Goal: Task Accomplishment & Management: Use online tool/utility

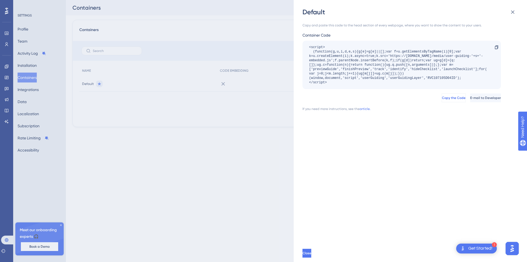
click at [442, 99] on span "Copy the Code" at bounding box center [454, 98] width 24 height 4
click at [480, 245] on div "1 Get Started!" at bounding box center [476, 248] width 41 height 10
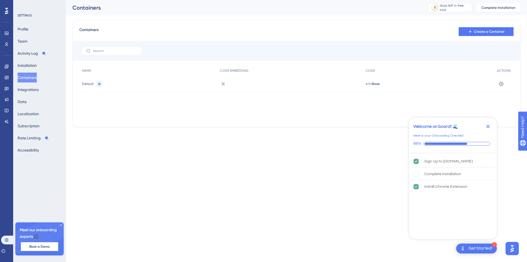
click at [490, 124] on icon "Close Checklist" at bounding box center [488, 126] width 7 height 7
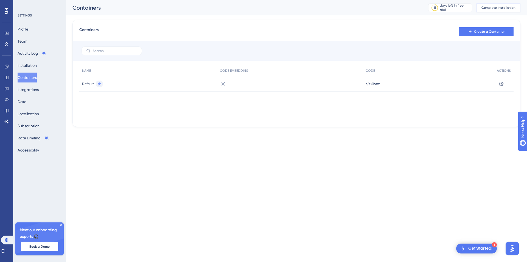
click at [490, 7] on span "Complete Installation" at bounding box center [499, 7] width 34 height 4
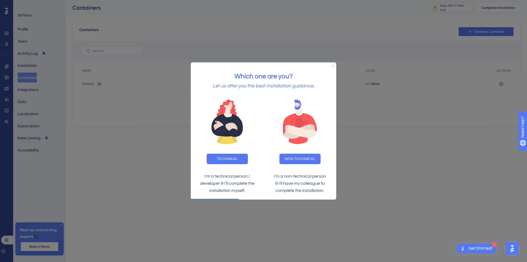
click at [333, 65] on icon "Close Preview" at bounding box center [333, 66] width 2 height 2
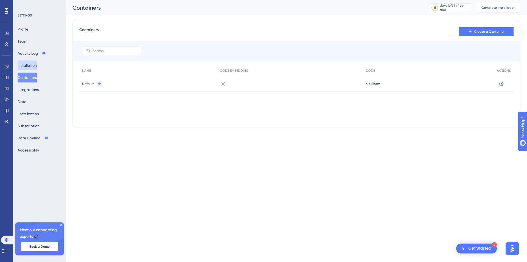
click at [26, 62] on button "Installation" at bounding box center [27, 65] width 19 height 10
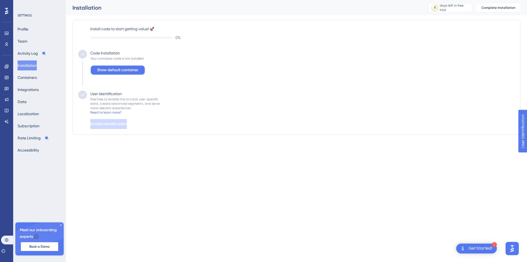
click at [125, 70] on span "Show default container" at bounding box center [117, 70] width 41 height 7
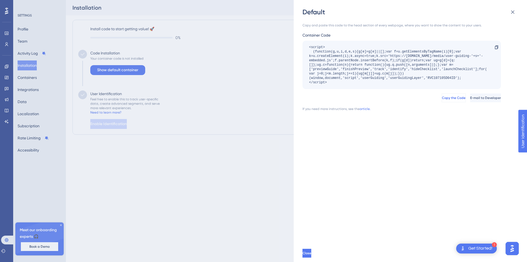
click at [442, 97] on span "Copy the Code" at bounding box center [454, 98] width 24 height 4
click at [311, 254] on button "Close" at bounding box center [307, 252] width 9 height 9
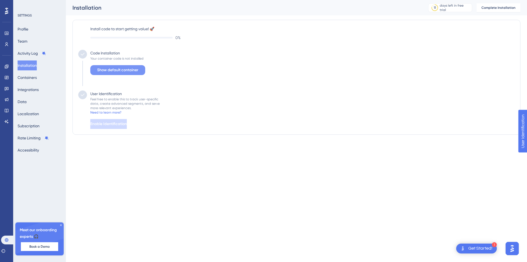
click at [120, 69] on span "Show default container" at bounding box center [117, 70] width 41 height 7
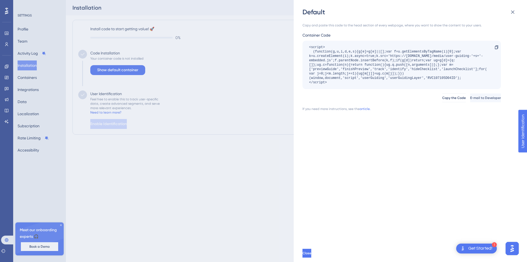
click at [482, 248] on div "Get Started!" at bounding box center [480, 248] width 24 height 6
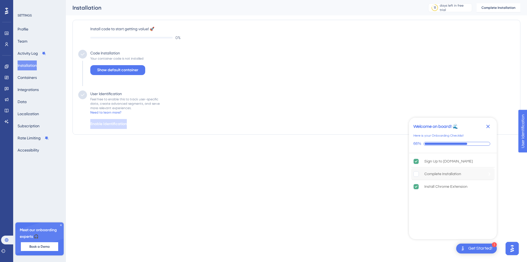
click at [450, 174] on div "Complete Installation" at bounding box center [442, 173] width 37 height 7
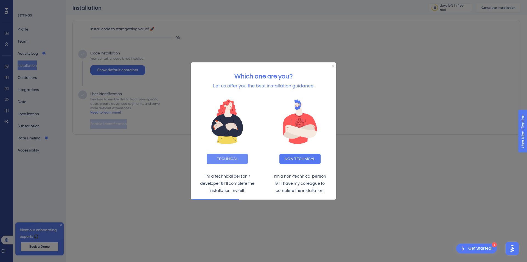
click at [239, 158] on button "TECHNICAL" at bounding box center [227, 158] width 41 height 10
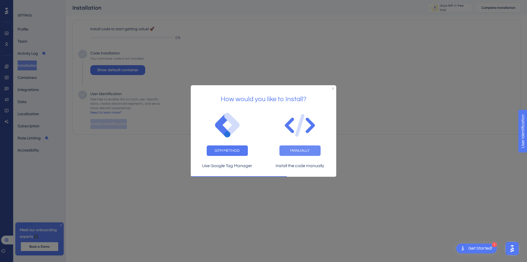
click at [301, 147] on button "MANUALLY" at bounding box center [299, 150] width 41 height 10
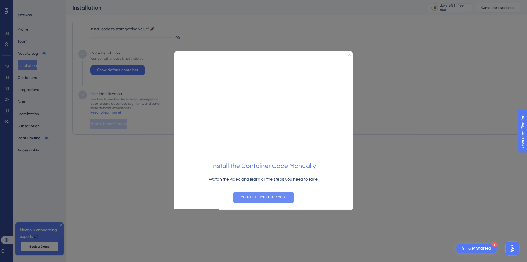
click at [264, 196] on button "GO TO THE CONTAINER CODE" at bounding box center [263, 197] width 60 height 11
